Goal: Transaction & Acquisition: Purchase product/service

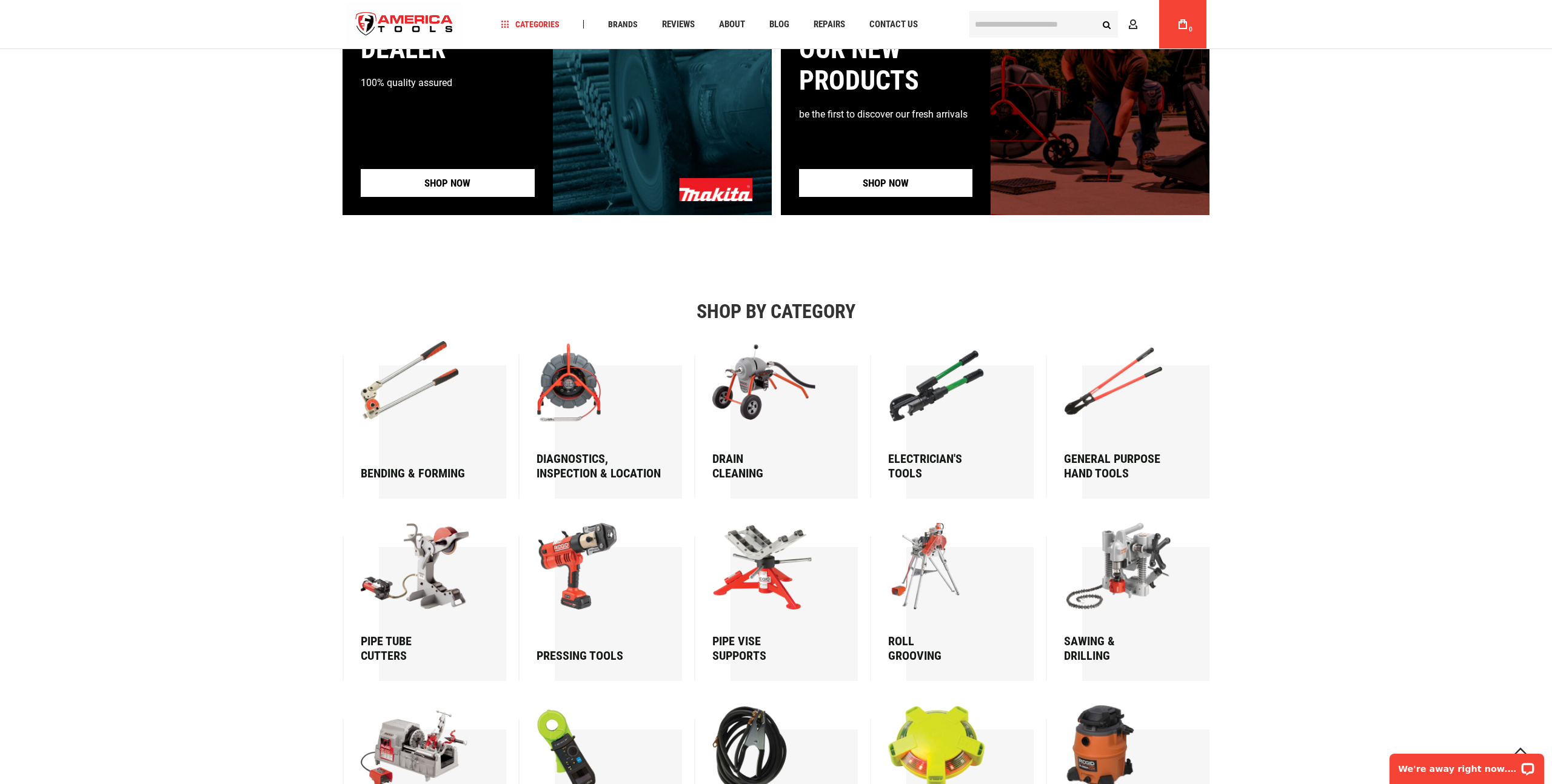
click at [431, 385] on img at bounding box center [419, 384] width 117 height 86
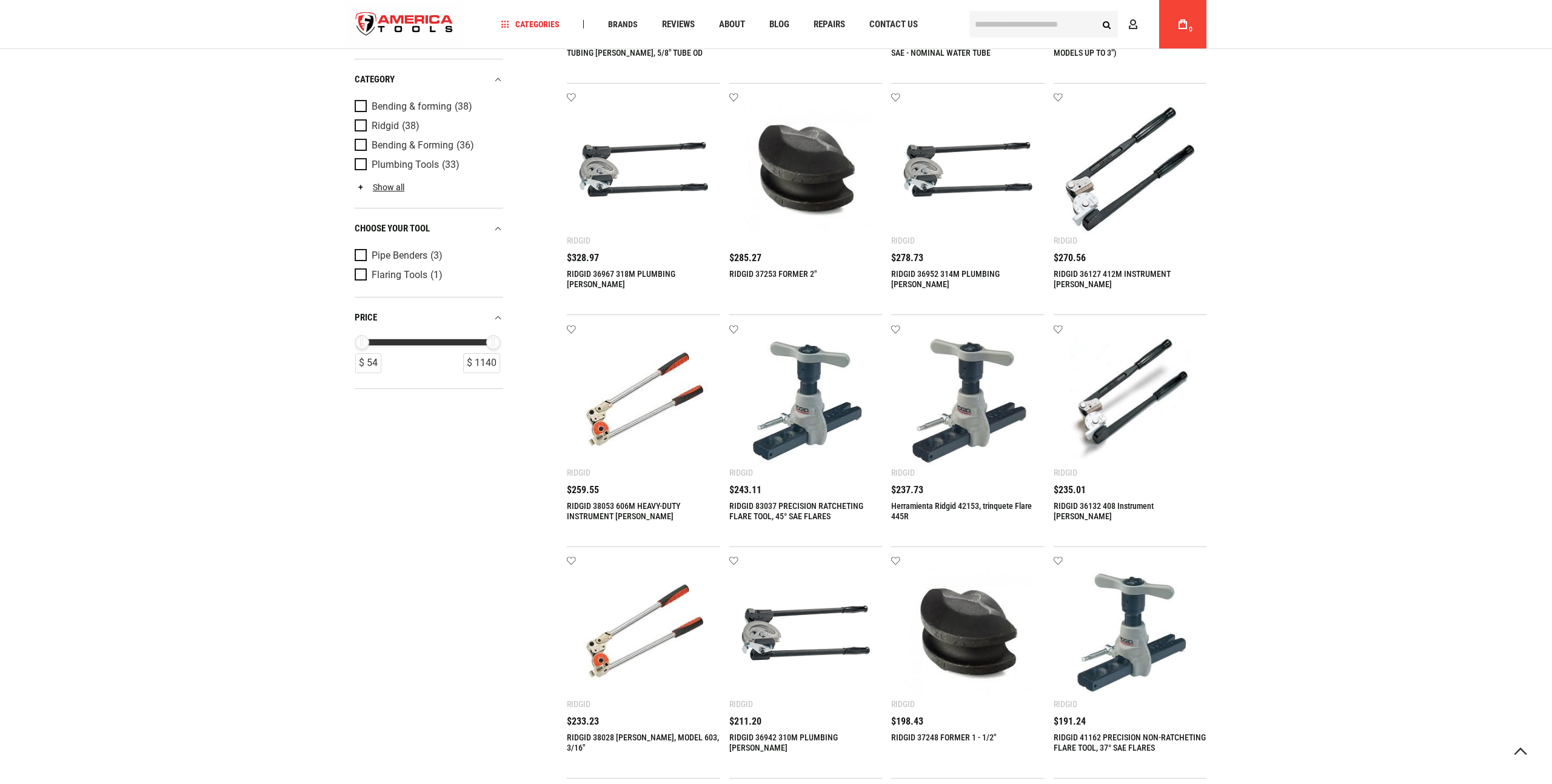
scroll to position [666, 0]
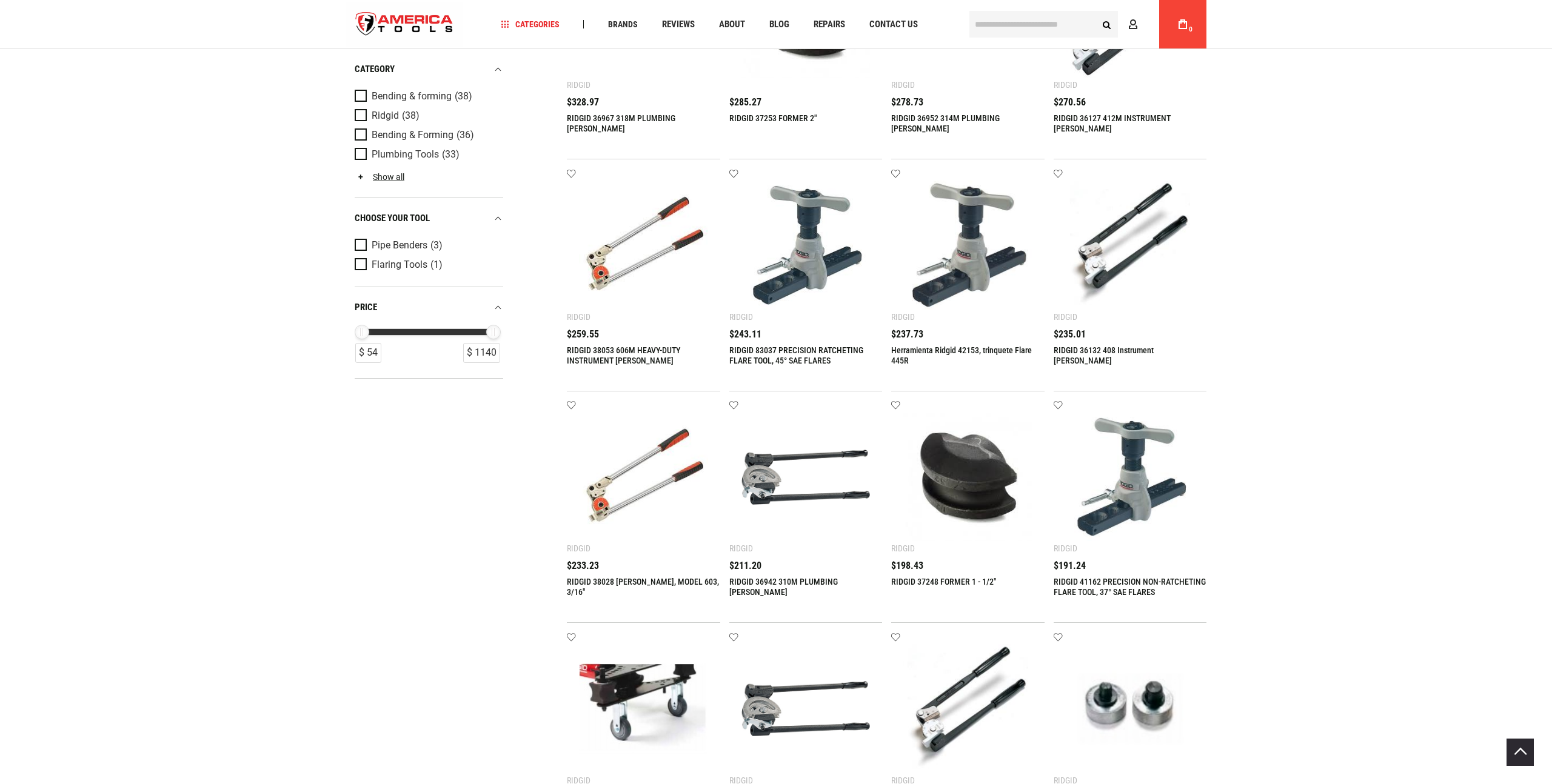
click at [1515, 752] on icon at bounding box center [1520, 752] width 14 height 14
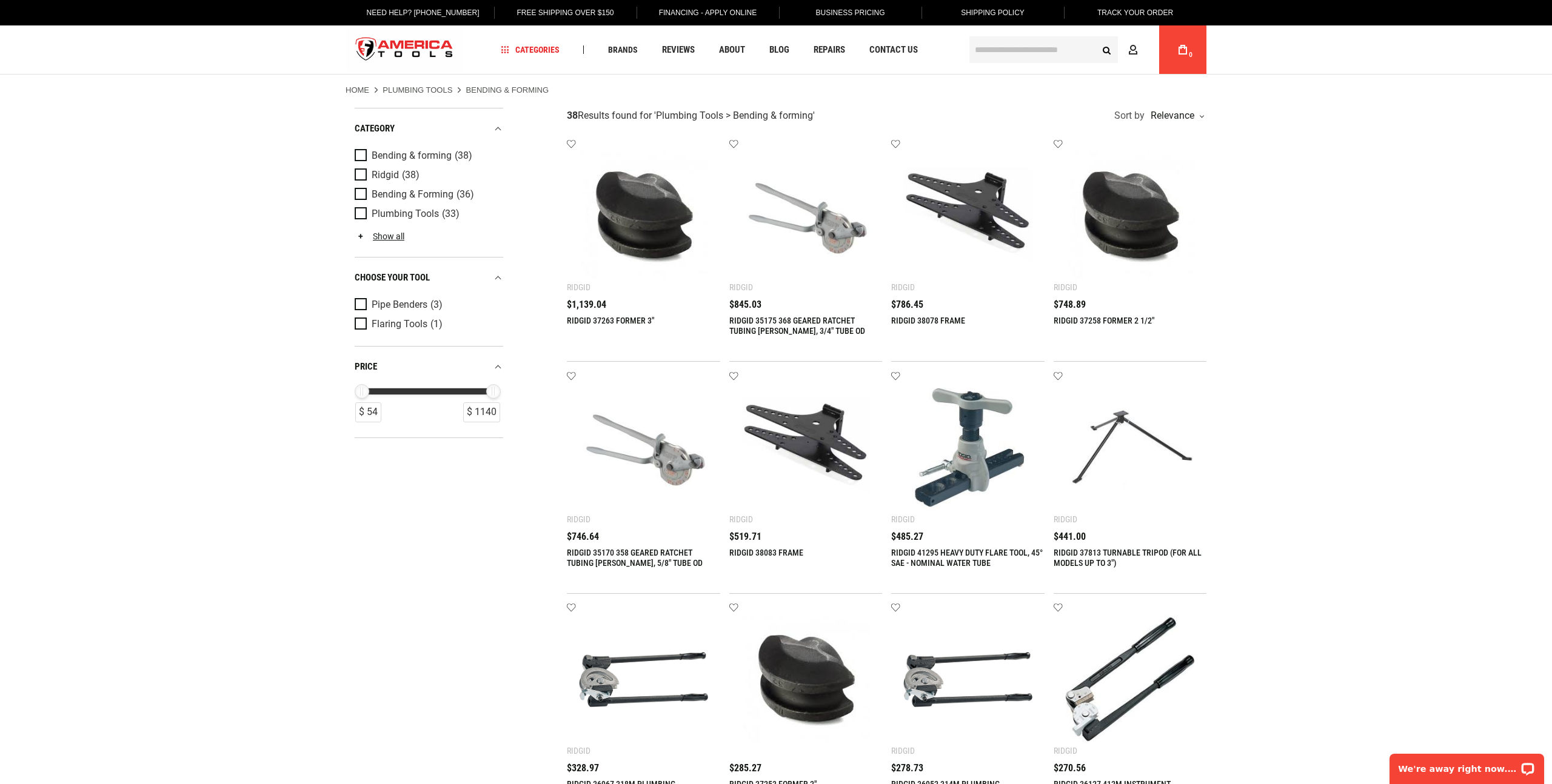
scroll to position [6, 0]
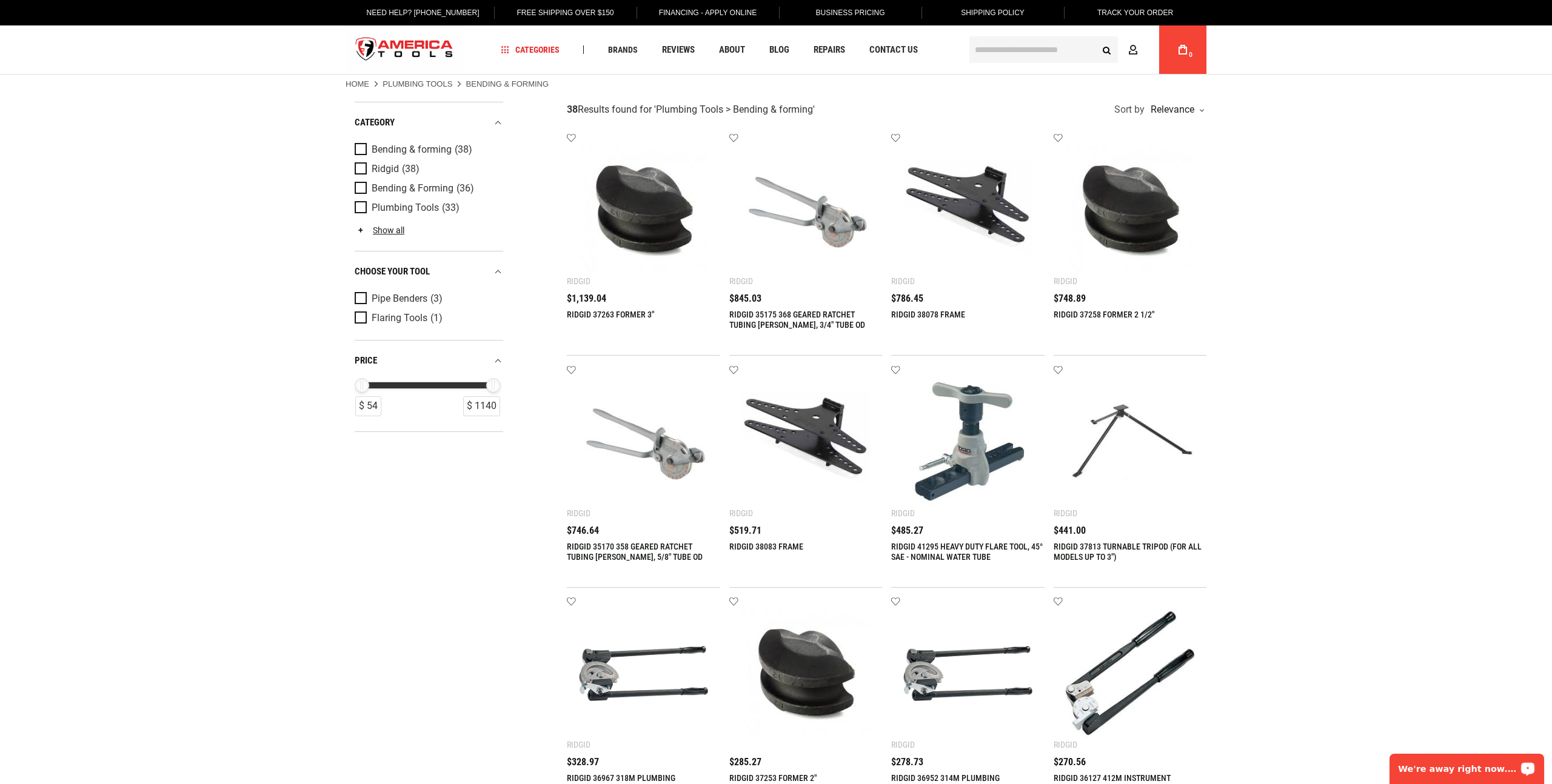
click at [1425, 774] on p "We're away right now. Please check back later!" at bounding box center [1458, 769] width 120 height 10
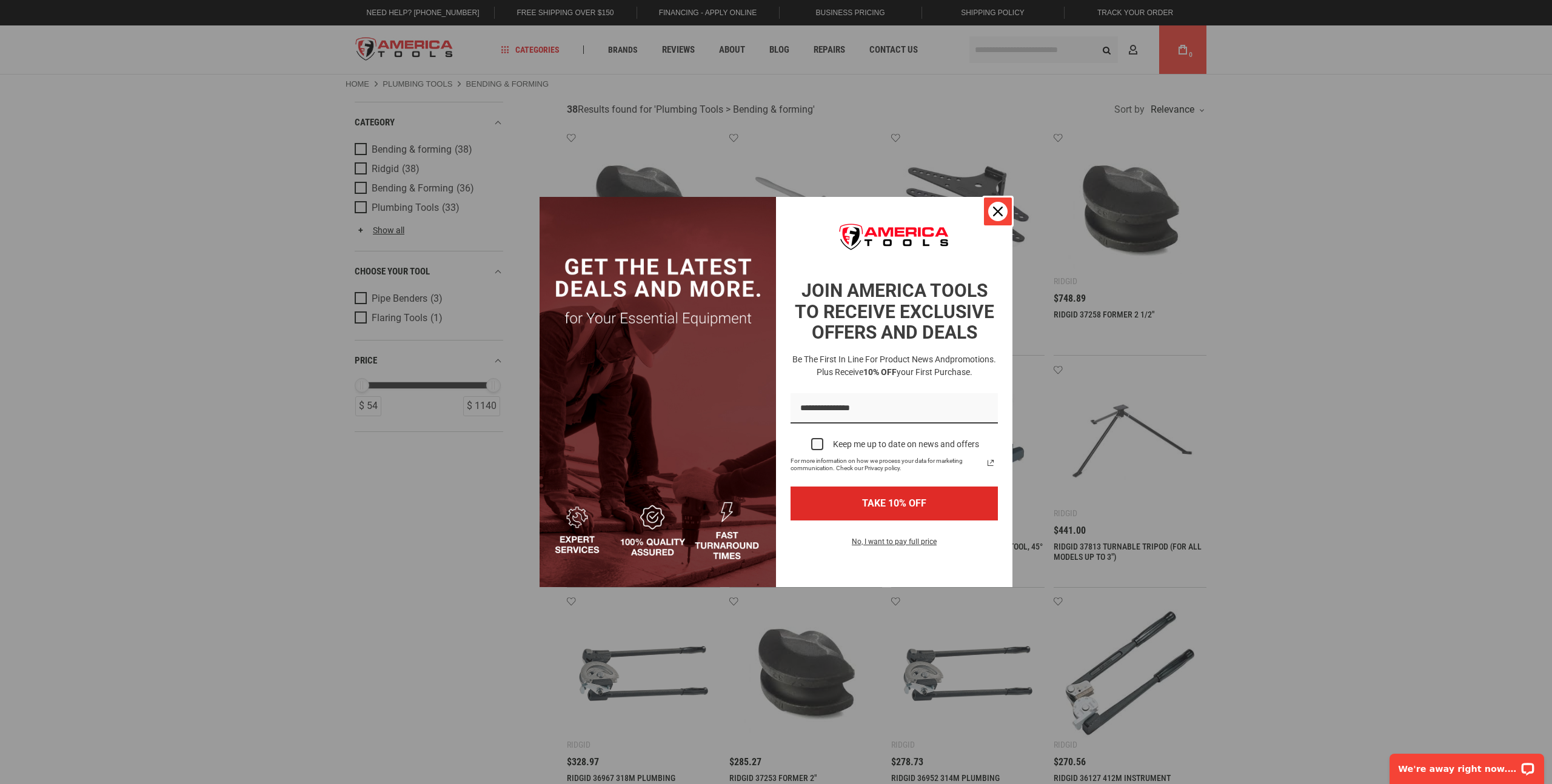
click at [996, 219] on div "Close" at bounding box center [998, 211] width 19 height 19
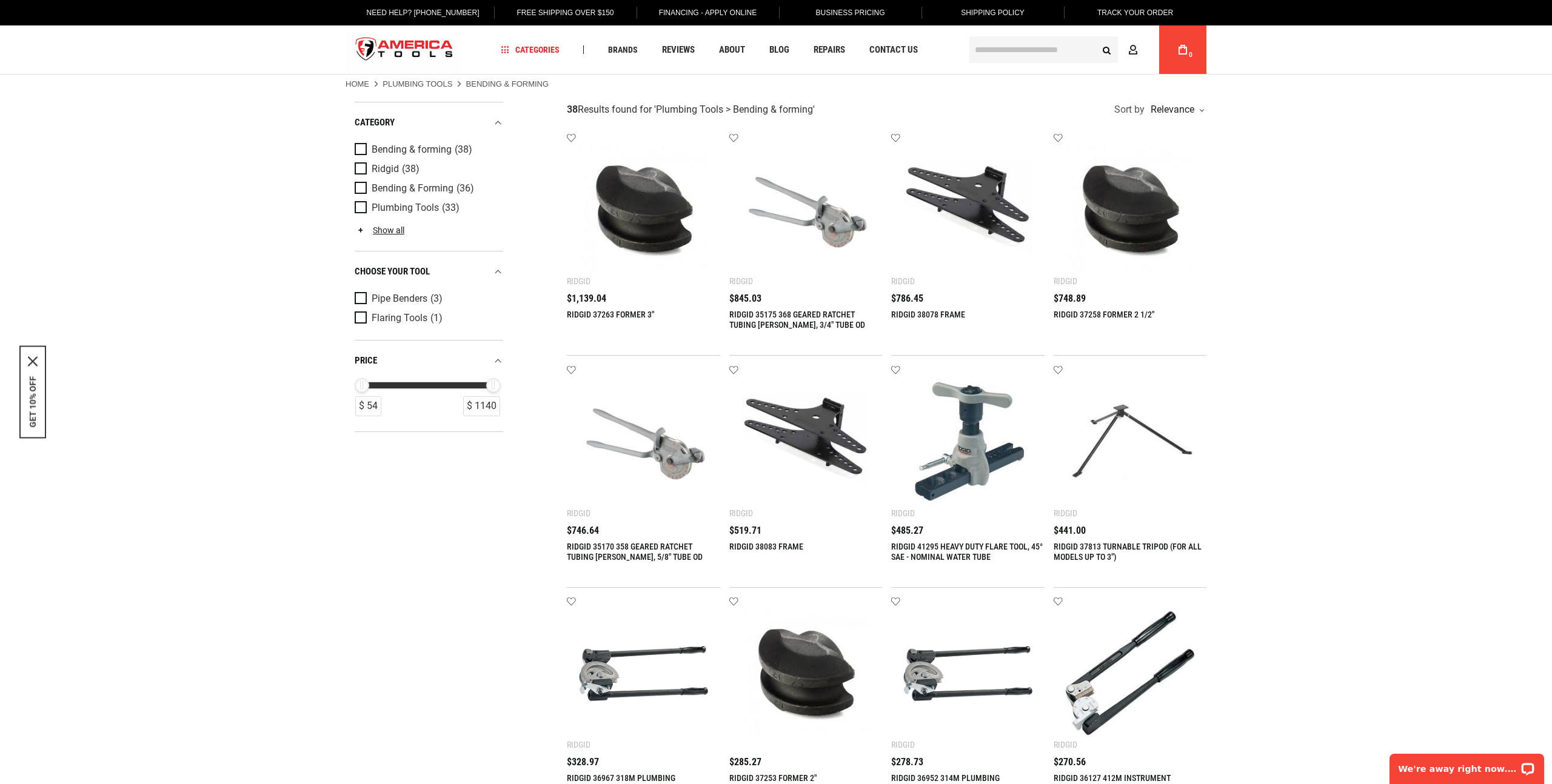
click at [630, 212] on img at bounding box center [643, 210] width 129 height 129
